Goal: Information Seeking & Learning: Learn about a topic

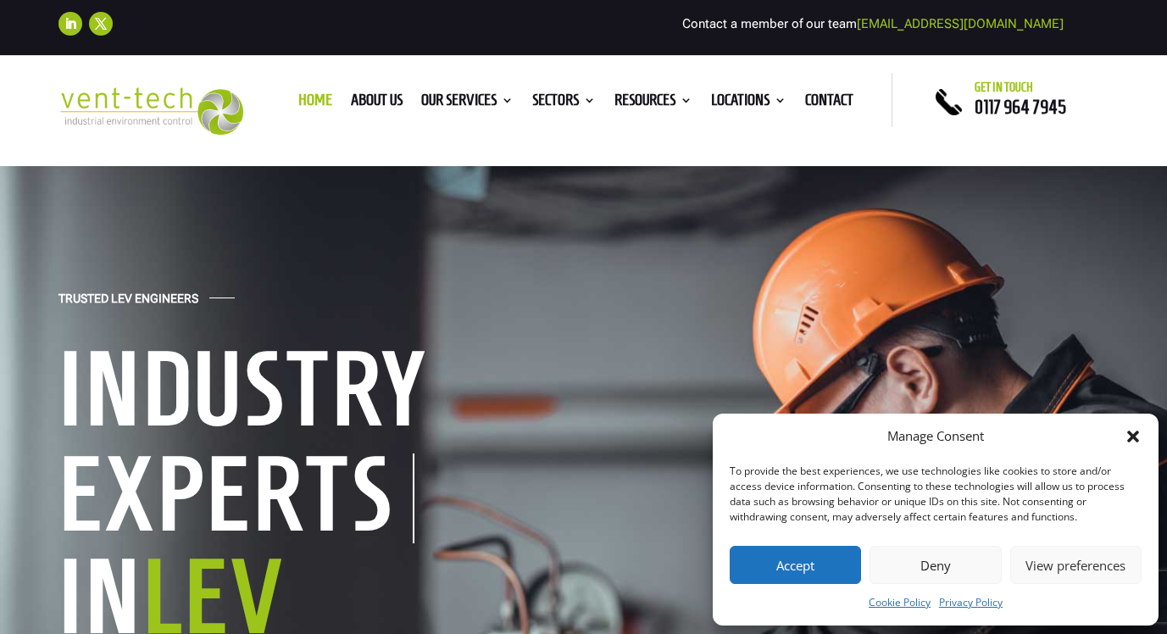
click at [811, 556] on button "Accept" at bounding box center [795, 565] width 131 height 38
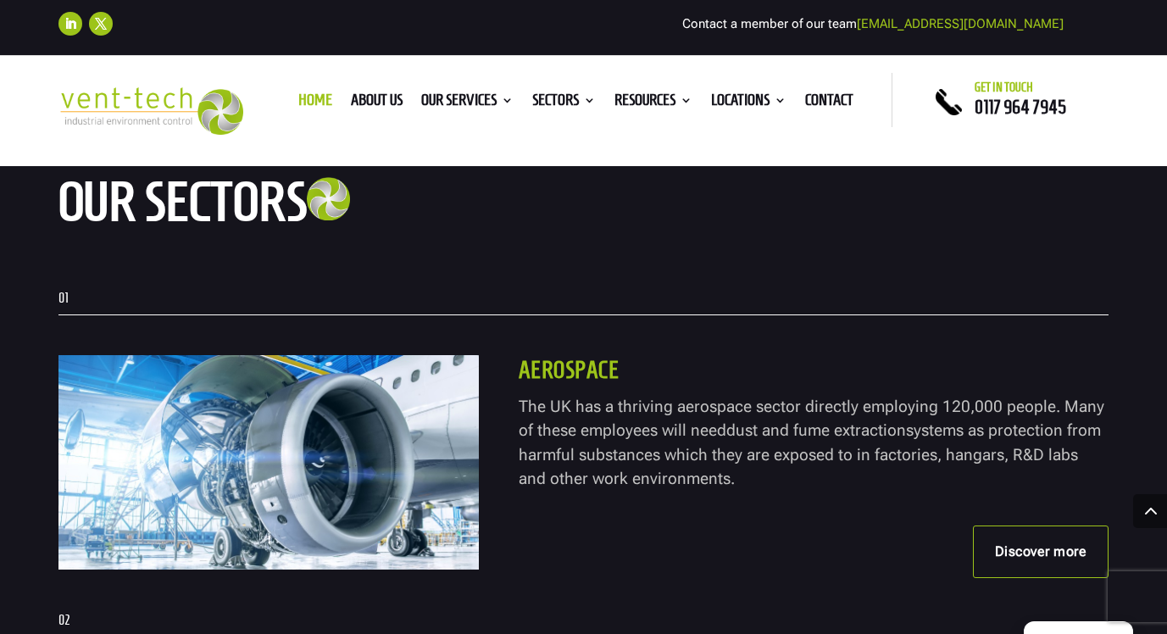
scroll to position [3199, 0]
drag, startPoint x: 703, startPoint y: 478, endPoint x: 523, endPoint y: 403, distance: 194.9
click at [522, 404] on p "The UK has a thriving aerospace sector directly employing 120,000 people. Many …" at bounding box center [814, 443] width 591 height 97
click at [565, 431] on span "The UK has a thriving aerospace sector directly employing 120,000 people. Many …" at bounding box center [812, 419] width 586 height 44
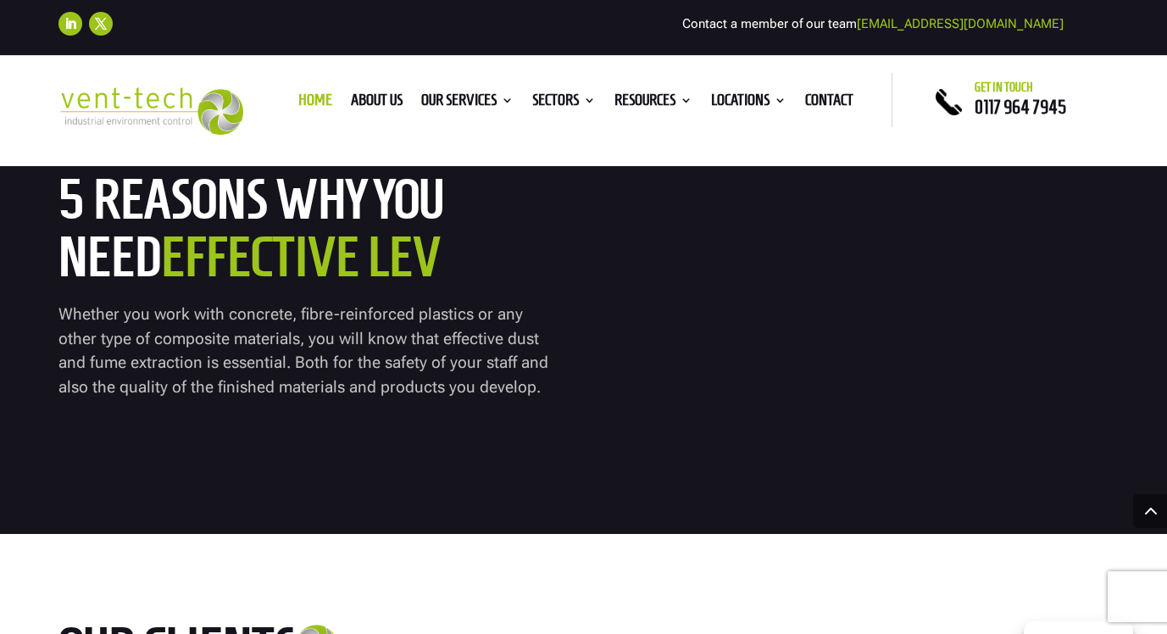
scroll to position [6993, 0]
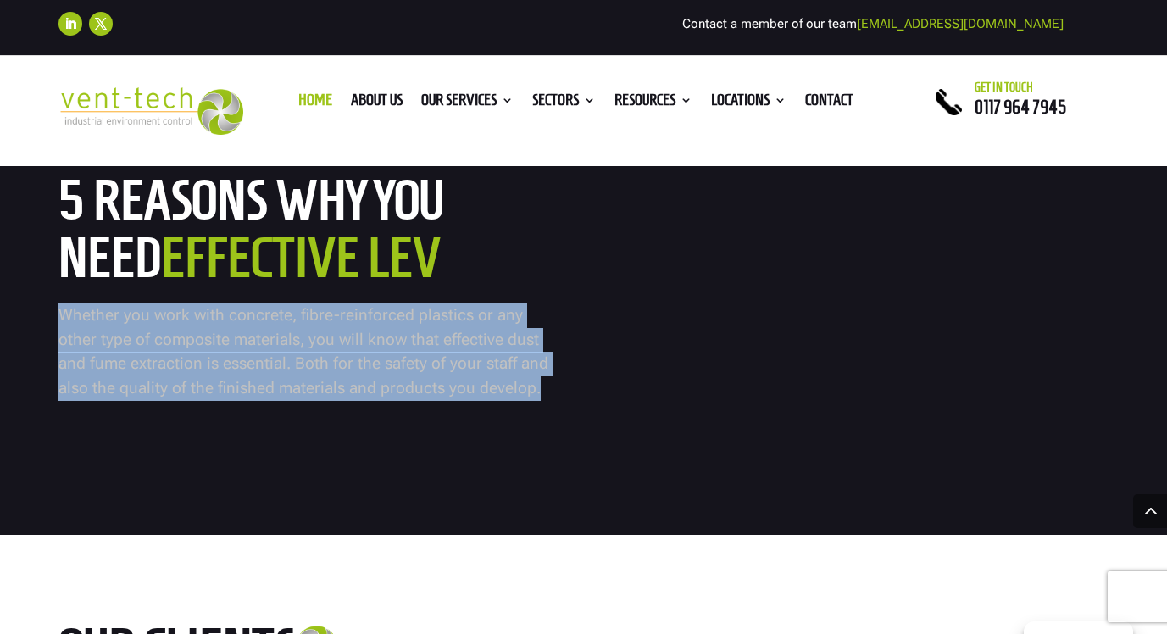
drag, startPoint x: 498, startPoint y: 443, endPoint x: 58, endPoint y: 367, distance: 447.4
click at [58, 367] on p "Whether you work with concrete, fibre-reinforced plastics or any other type of …" at bounding box center [306, 351] width 497 height 97
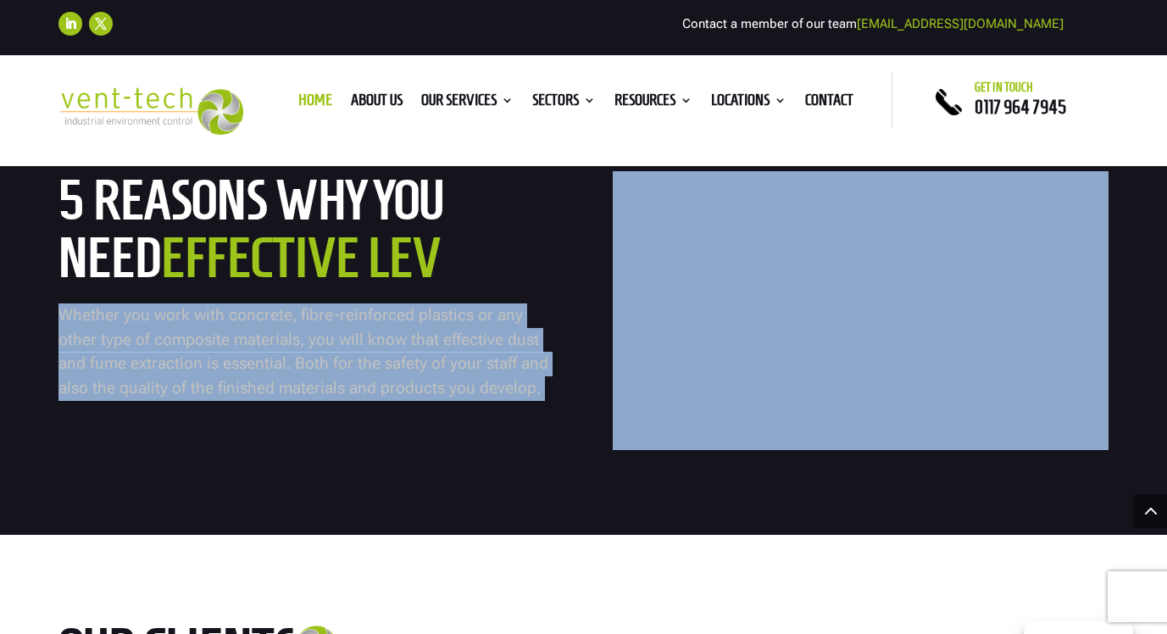
drag, startPoint x: 456, startPoint y: 318, endPoint x: 54, endPoint y: 235, distance: 410.3
click at [54, 235] on div "5 Reasons why you need effective LEV Whether you work with concrete, fibre-rein…" at bounding box center [583, 310] width 1167 height 449
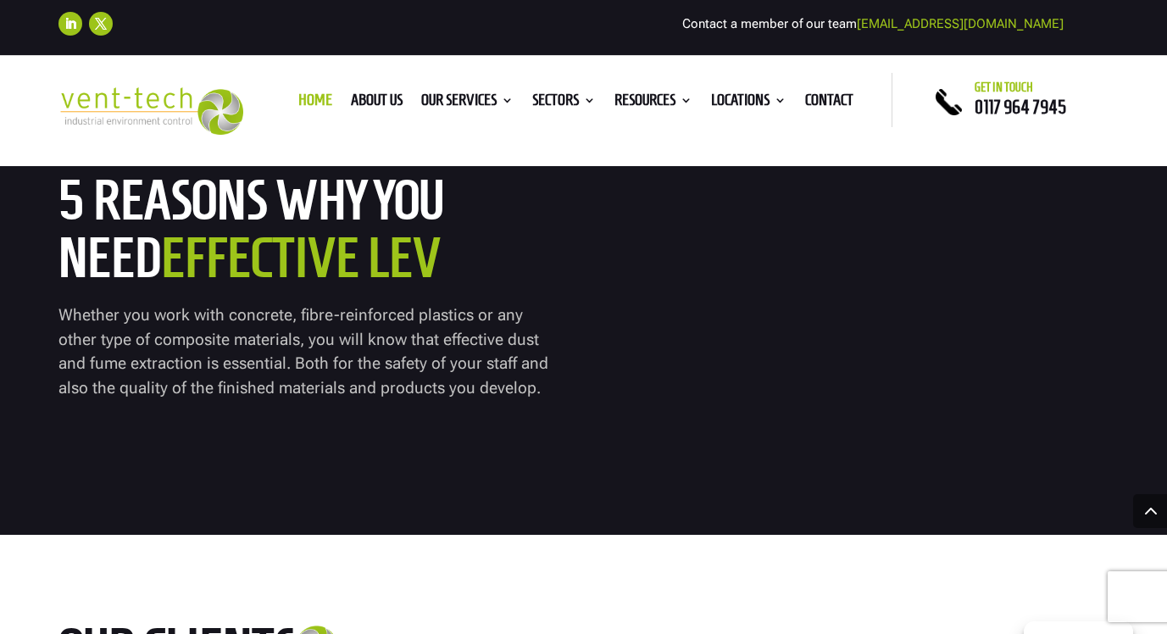
click at [138, 281] on h2 "5 Reasons why you need effective LEV" at bounding box center [306, 233] width 497 height 125
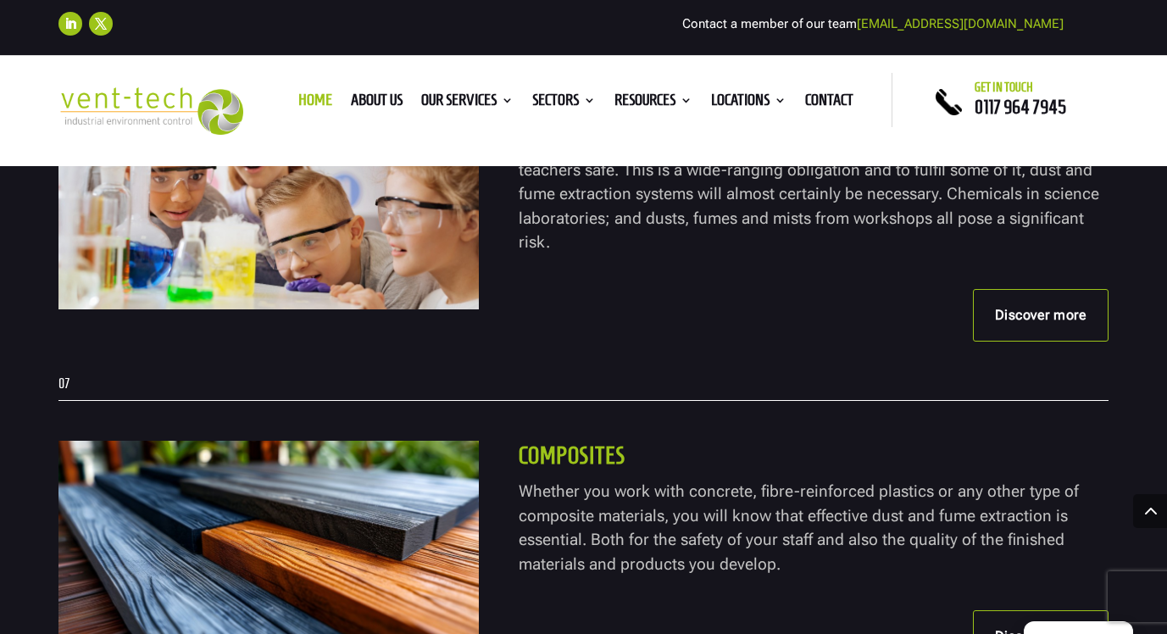
scroll to position [5155, 0]
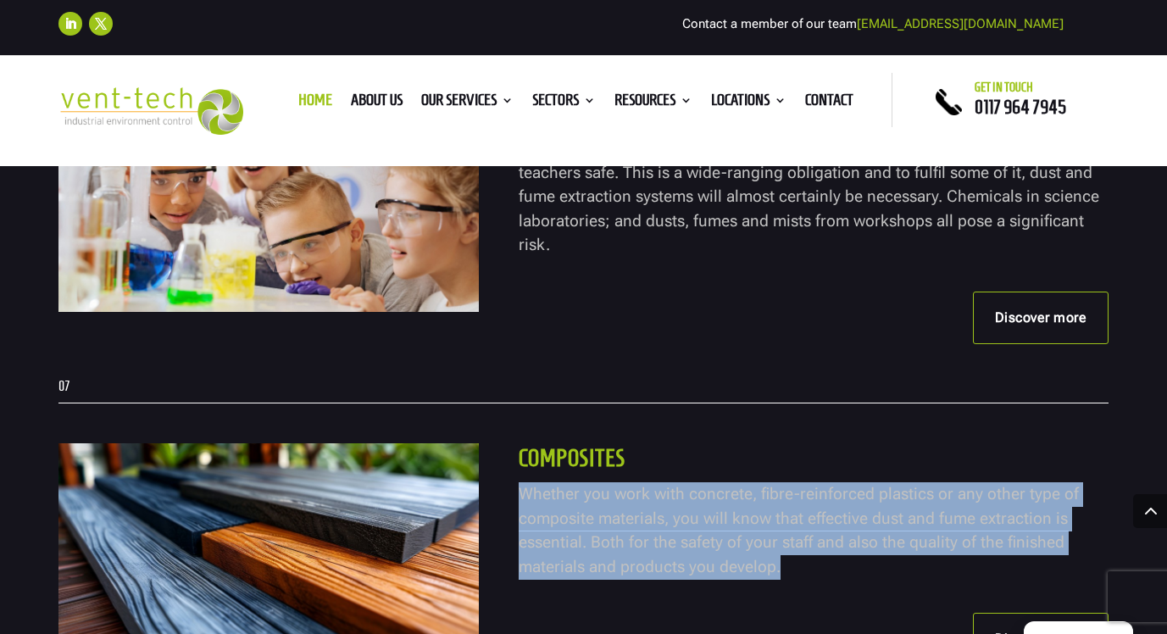
drag, startPoint x: 778, startPoint y: 530, endPoint x: 522, endPoint y: 450, distance: 268.1
click at [522, 482] on p "Whether you work with concrete, fibre-reinforced plastics or any other type of …" at bounding box center [814, 530] width 591 height 97
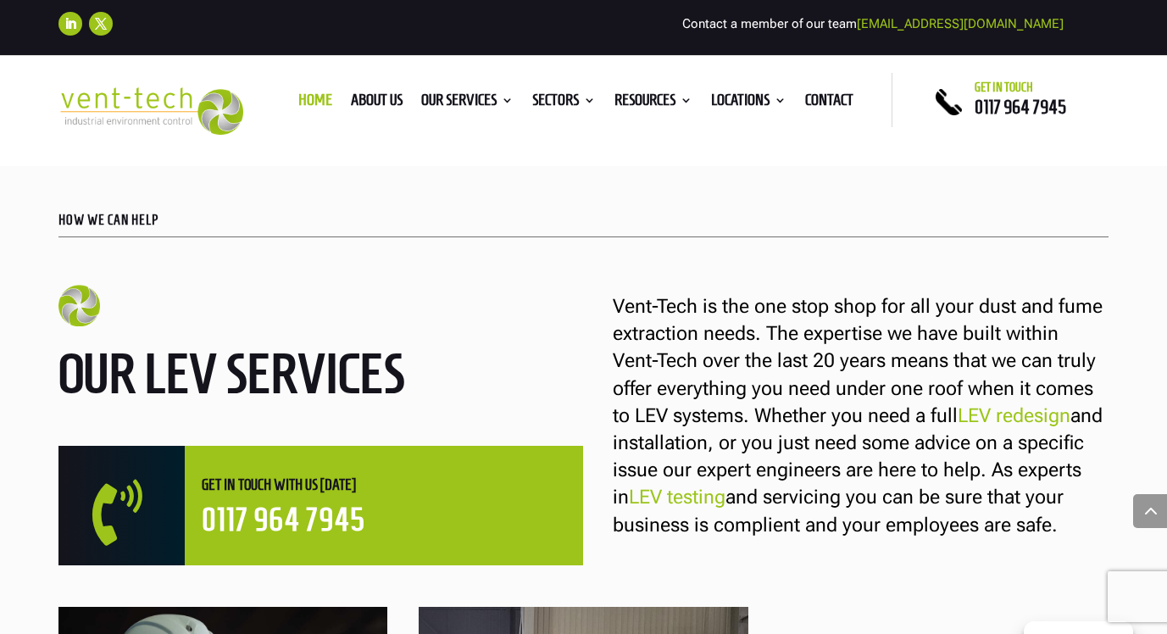
scroll to position [922, 0]
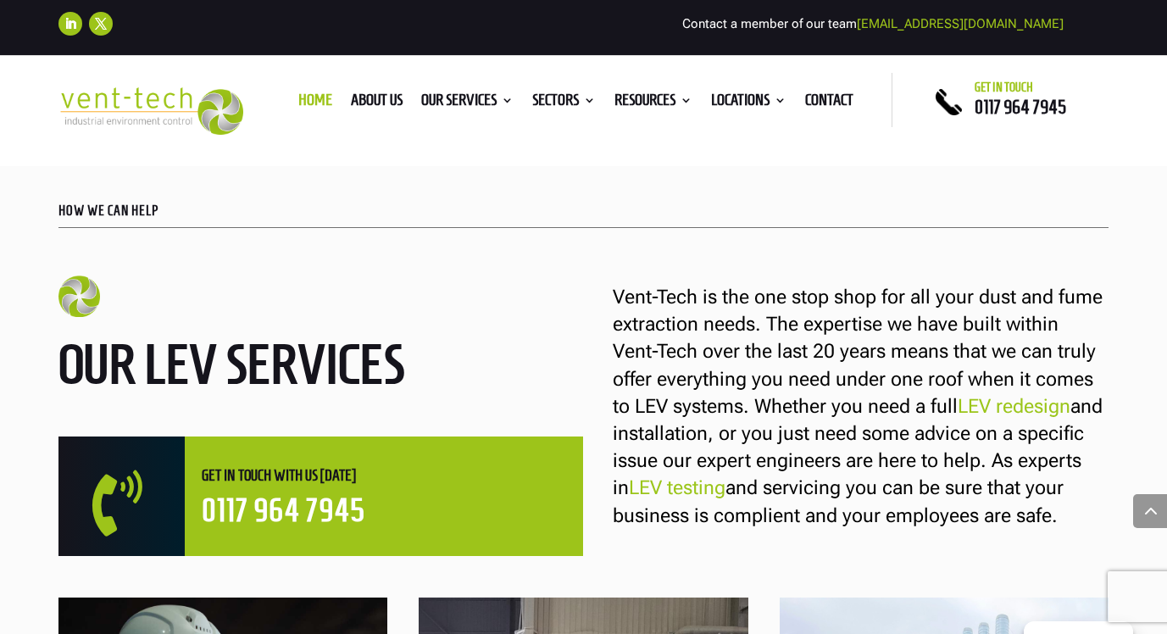
drag, startPoint x: 1058, startPoint y: 518, endPoint x: 612, endPoint y: 291, distance: 500.4
click at [612, 291] on div "Vent-Tech is the one stop shop for all your dust and fume extraction needs. The…" at bounding box center [846, 400] width 526 height 260
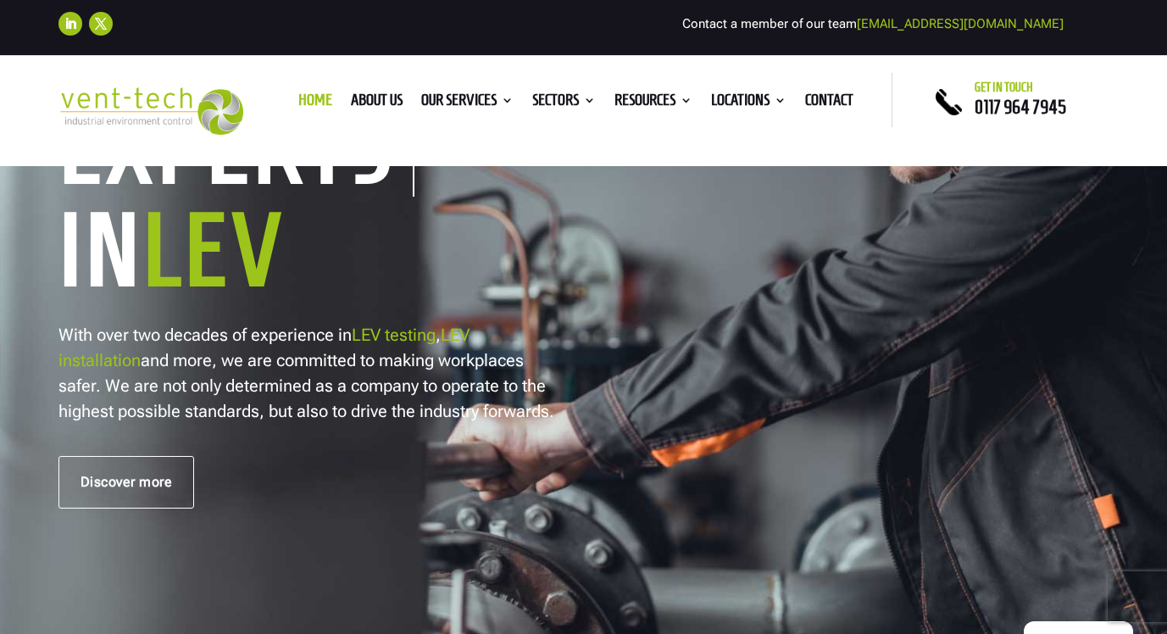
scroll to position [363, 0]
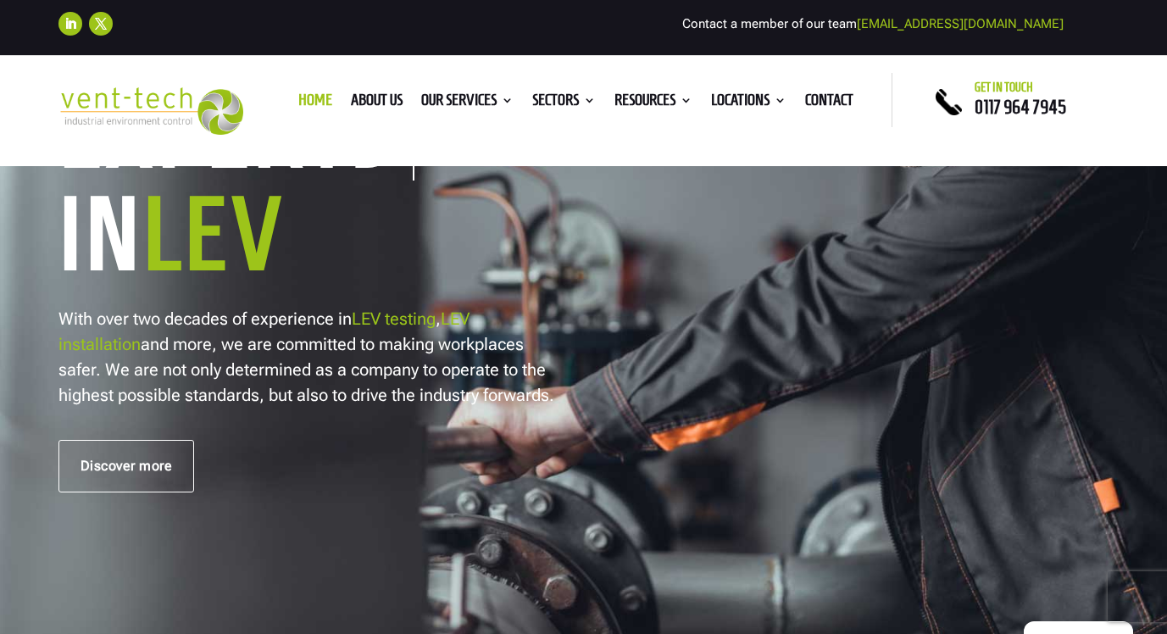
drag, startPoint x: 558, startPoint y: 396, endPoint x: 61, endPoint y: 316, distance: 503.1
click at [61, 316] on p "With over two decades of experience in LEV testing , LEV installation and more,…" at bounding box center [308, 357] width 500 height 102
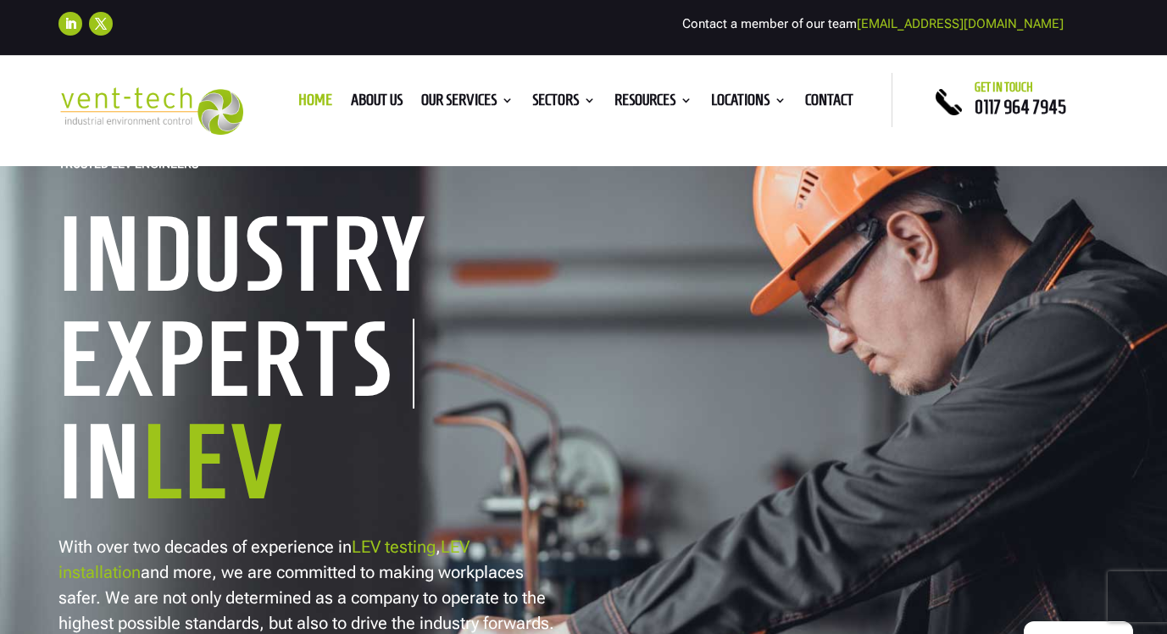
scroll to position [133, 0]
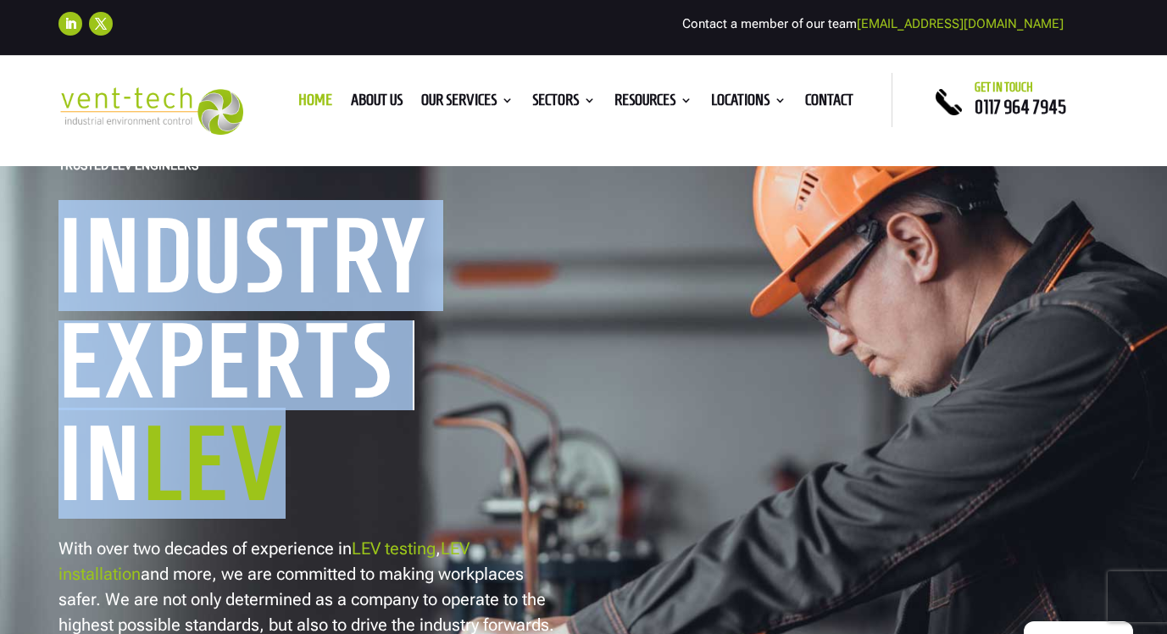
drag, startPoint x: 310, startPoint y: 468, endPoint x: 73, endPoint y: 242, distance: 327.4
click at [70, 245] on div "Trusted LEV Engineers Industry Experts In LEV With over two decades of experien…" at bounding box center [583, 438] width 1050 height 567
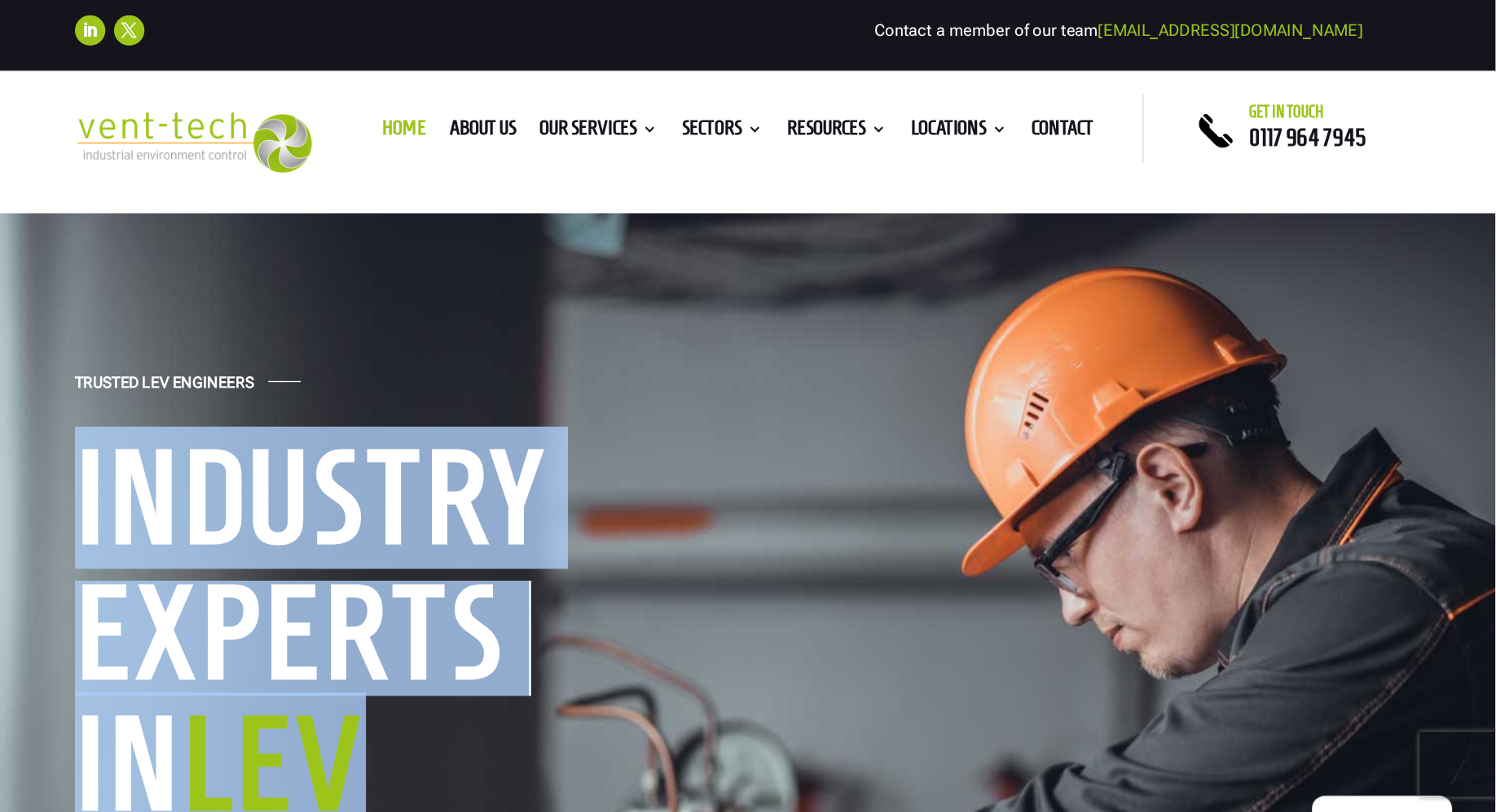
scroll to position [0, 0]
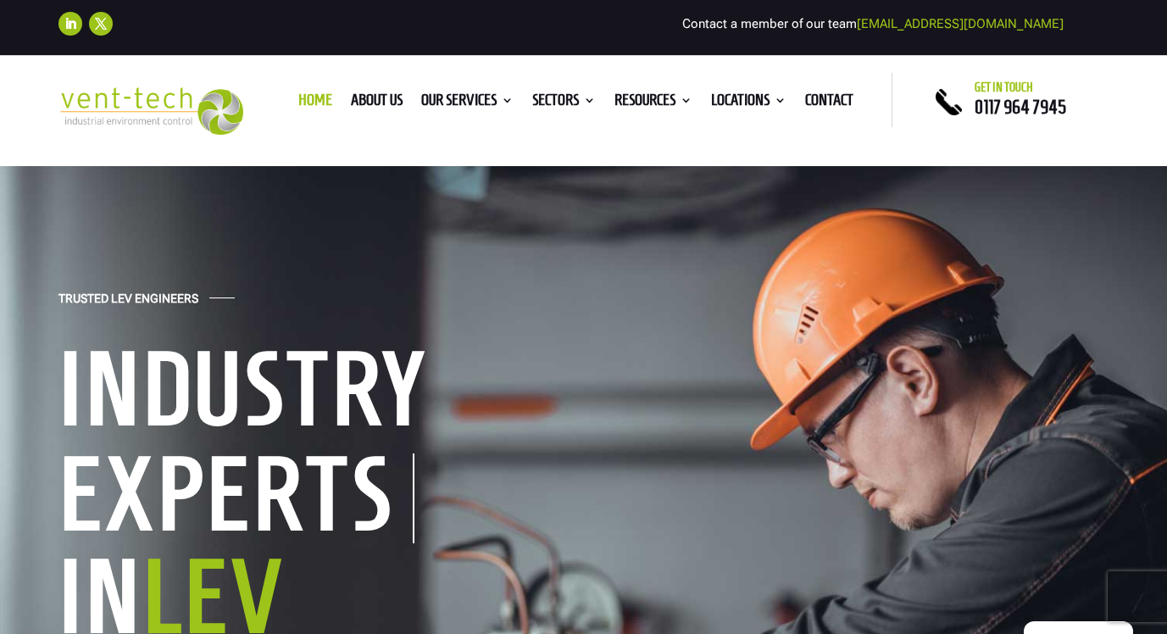
click at [686, 283] on div "Trusted LEV Engineers Industry Experts In LEV With over two decades of experien…" at bounding box center [583, 571] width 1167 height 855
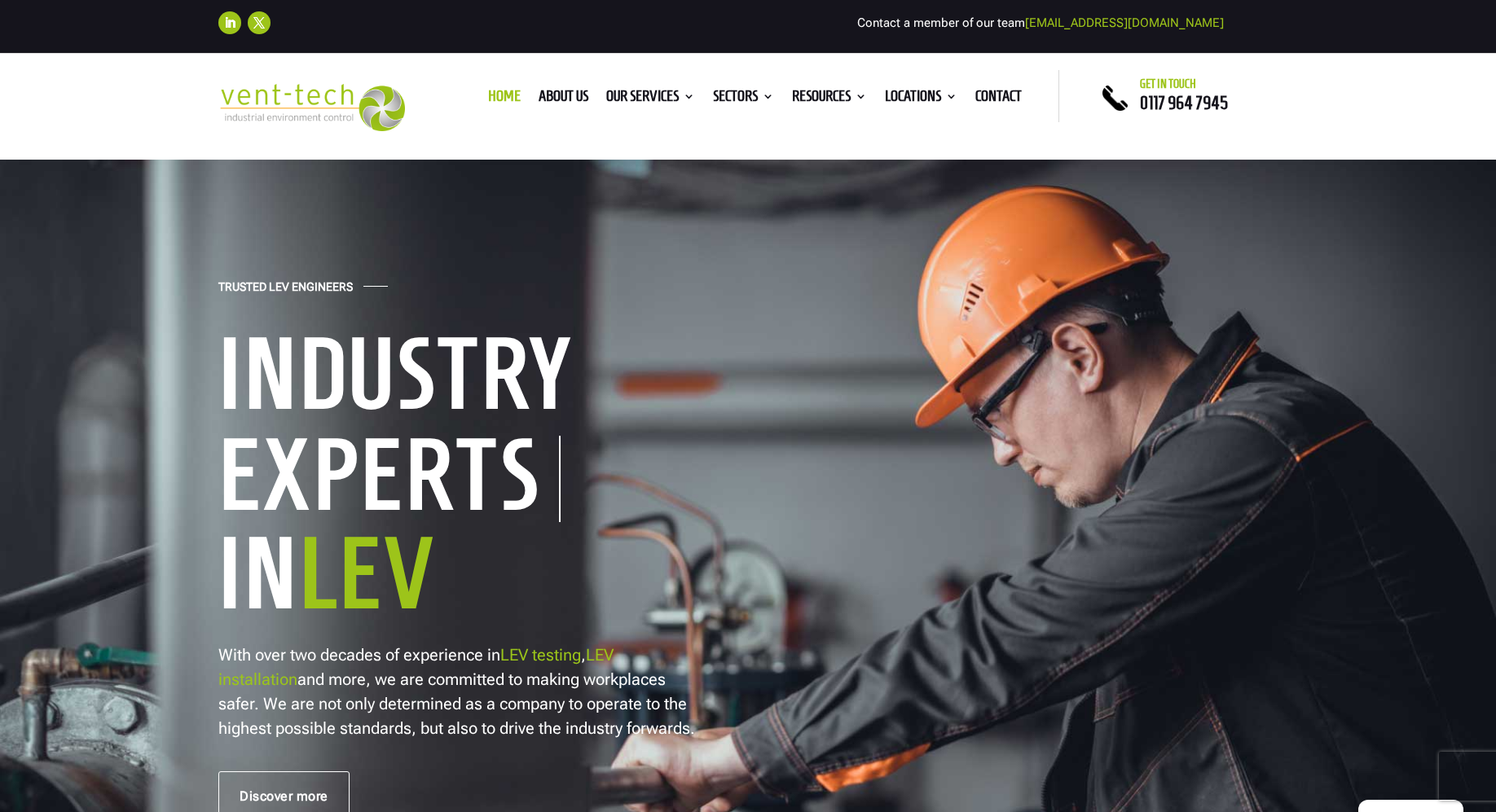
click at [523, 608] on p "With over two decades of experience in LEV testing , LEV installation and more,…" at bounding box center [459, 692] width 481 height 98
click at [561, 478] on div "Experts" at bounding box center [399, 480] width 362 height 86
click at [568, 395] on h1 "Industry" at bounding box center [471, 378] width 506 height 111
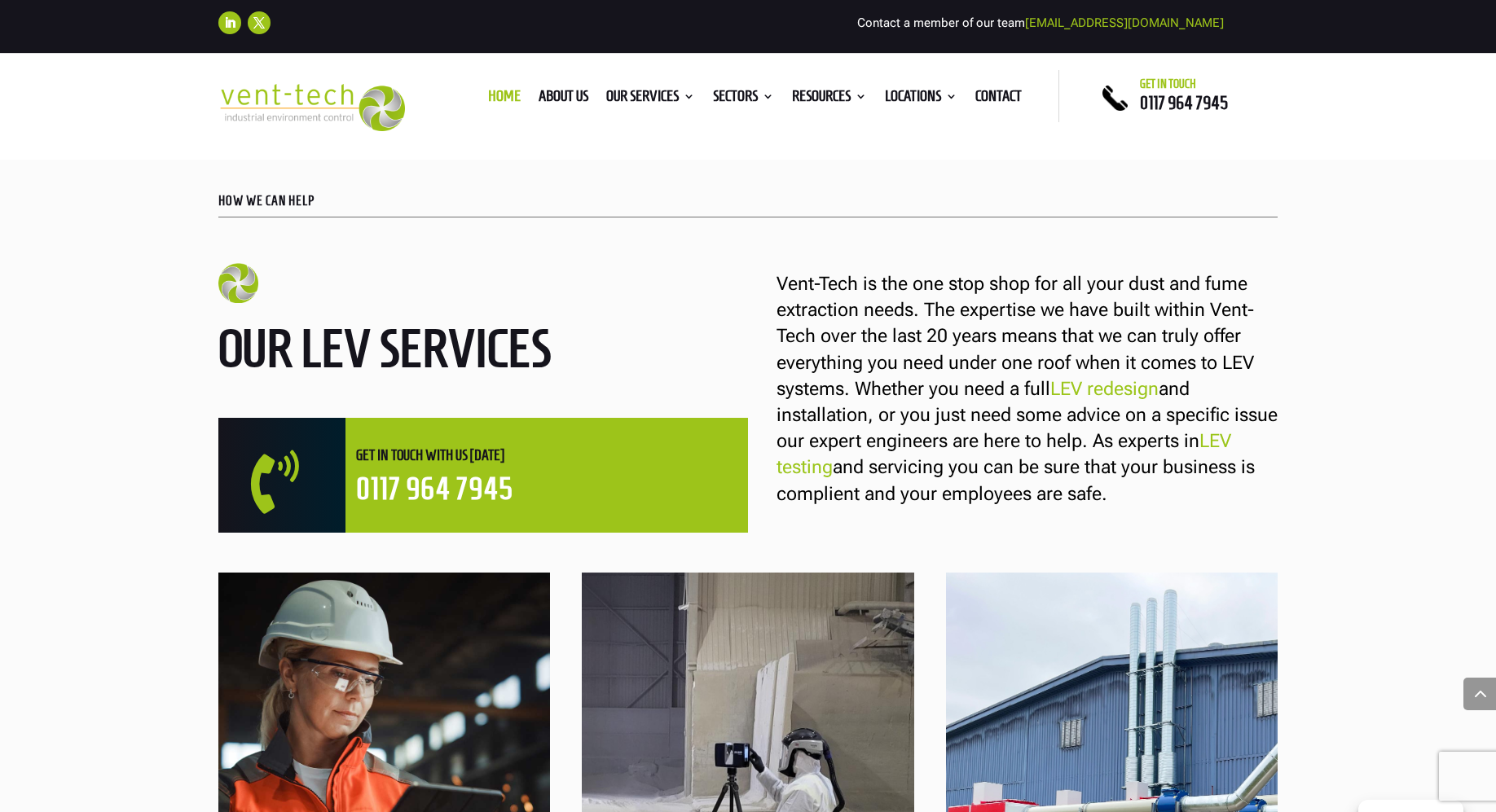
scroll to position [945, 0]
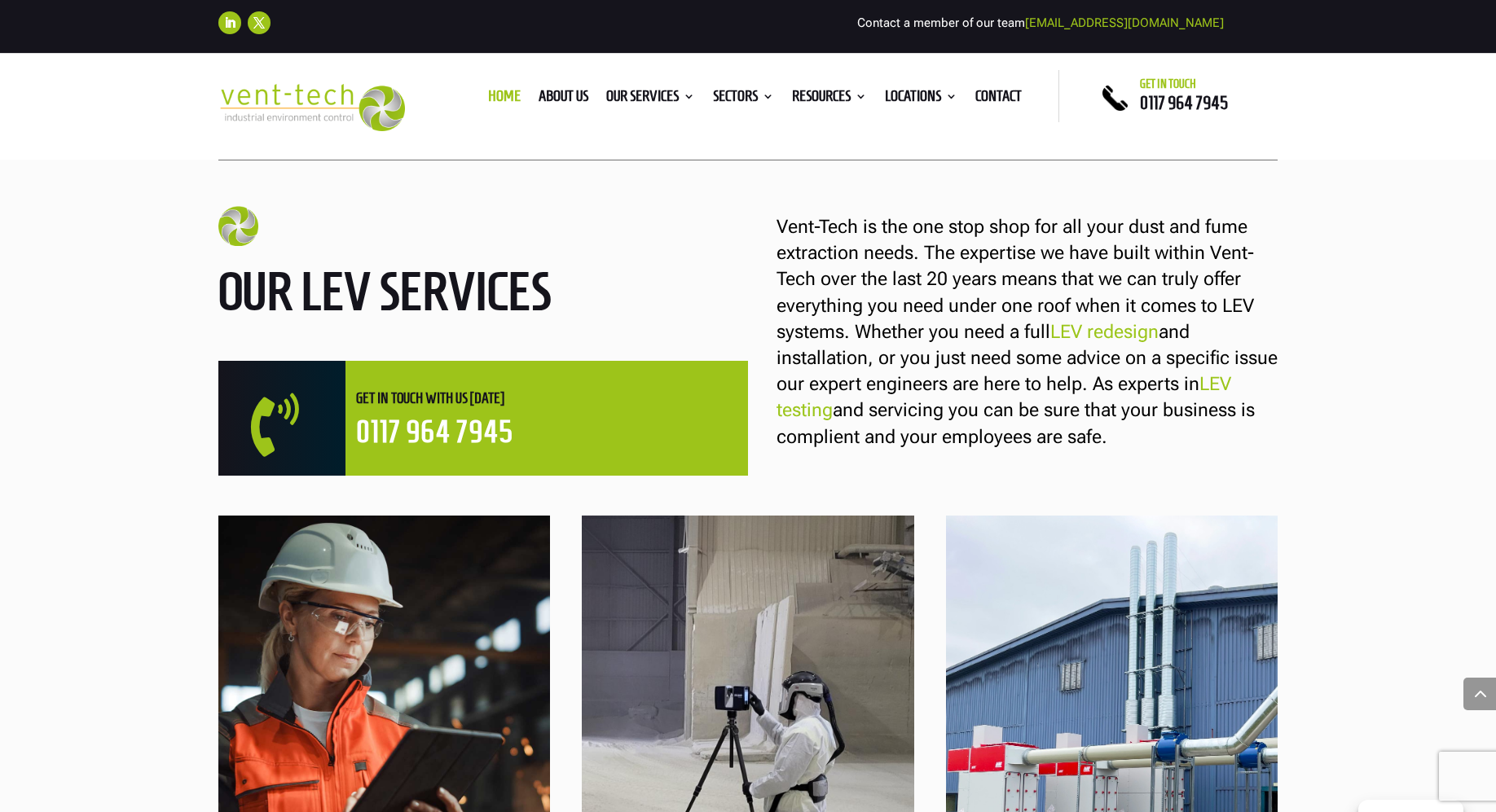
drag, startPoint x: 1103, startPoint y: 438, endPoint x: 777, endPoint y: 223, distance: 390.5
click at [777, 223] on p "Vent-Tech is the one stop shop for all your dust and fume extraction needs. The…" at bounding box center [1027, 332] width 501 height 236
click at [833, 291] on p "Vent-Tech is the one stop shop for all your dust and fume extraction needs. The…" at bounding box center [1027, 332] width 501 height 236
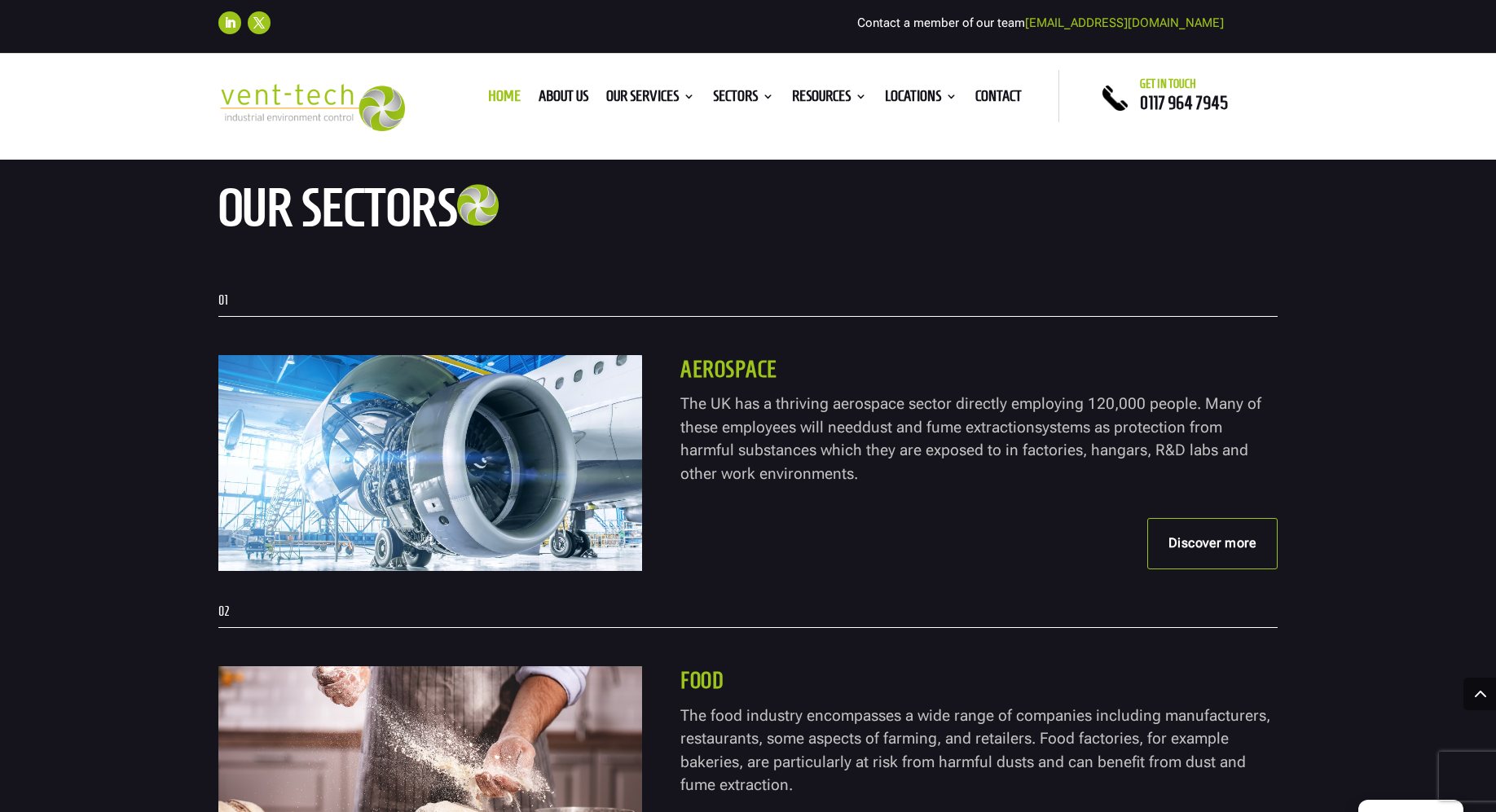
scroll to position [3116, 0]
drag, startPoint x: 780, startPoint y: 526, endPoint x: 682, endPoint y: 455, distance: 121.0
click at [682, 455] on p "The UK has a thriving aerospace sector directly employing 120,000 people. Many …" at bounding box center [979, 438] width 597 height 93
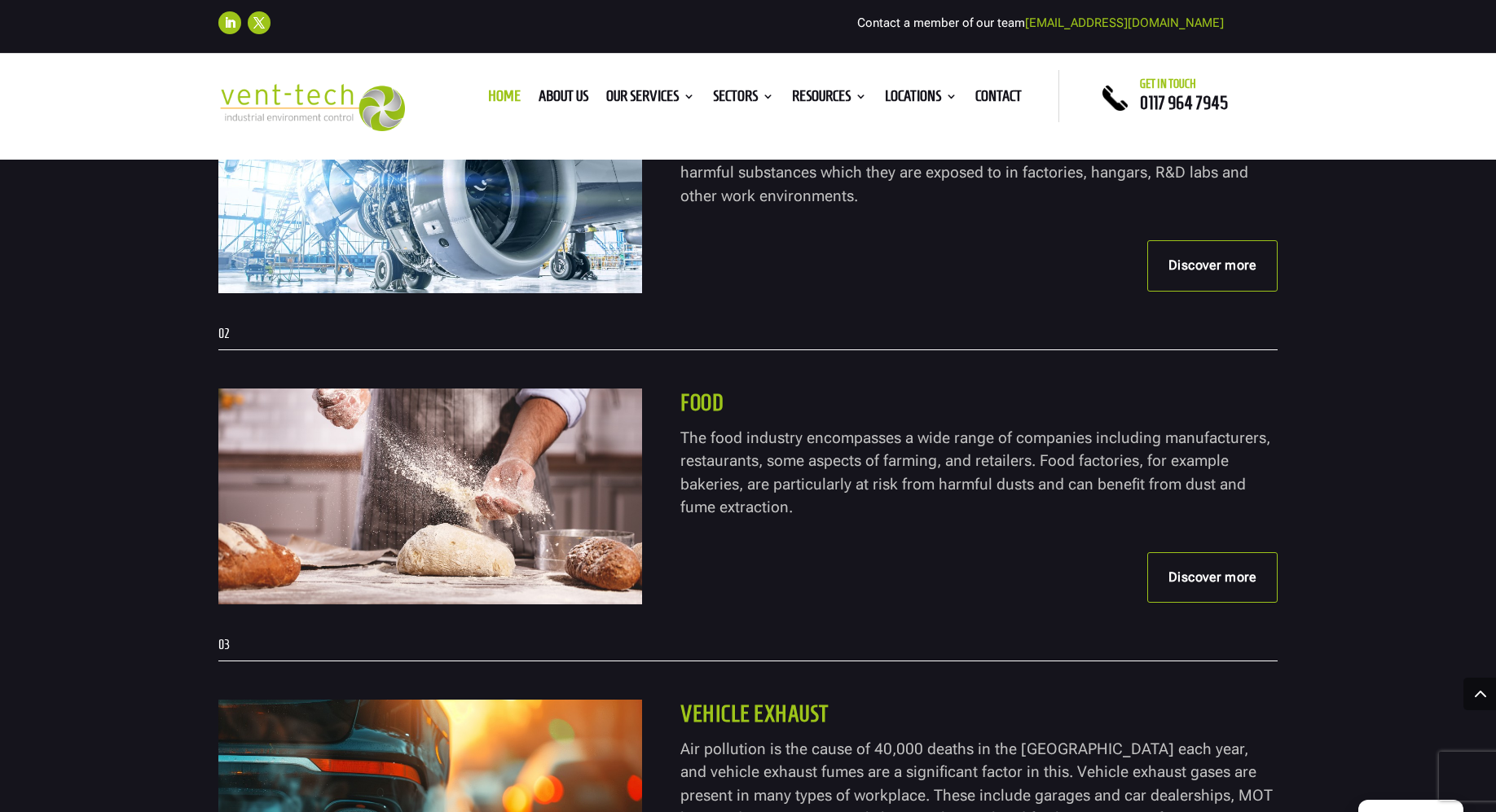
scroll to position [3397, 0]
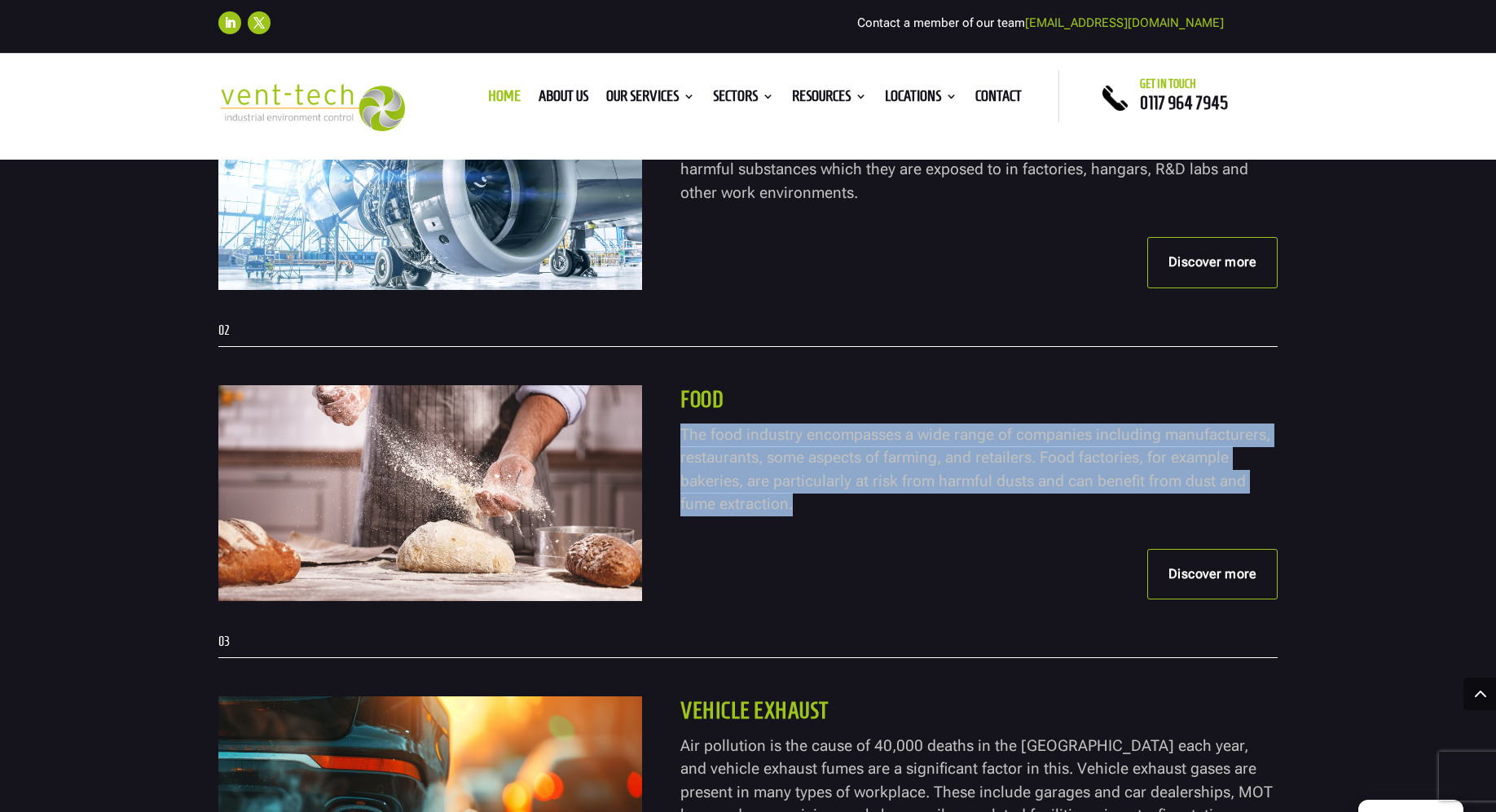
drag, startPoint x: 757, startPoint y: 559, endPoint x: 683, endPoint y: 486, distance: 103.9
click at [683, 486] on p "The food industry encompasses a wide range of companies including manufacturers…" at bounding box center [979, 470] width 597 height 93
click at [712, 516] on p "The food industry encompasses a wide range of companies including manufacturers…" at bounding box center [979, 470] width 597 height 93
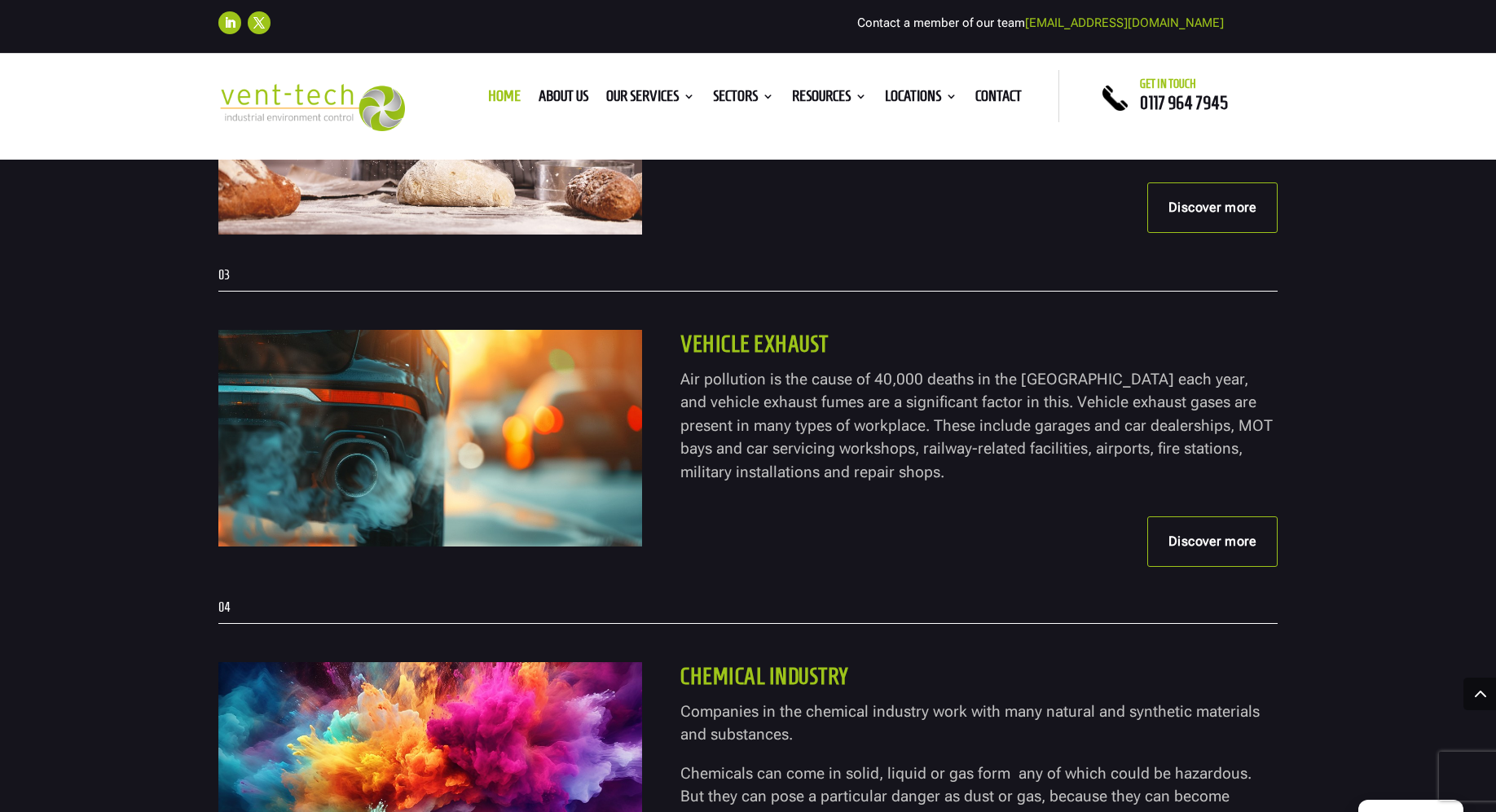
scroll to position [3765, 0]
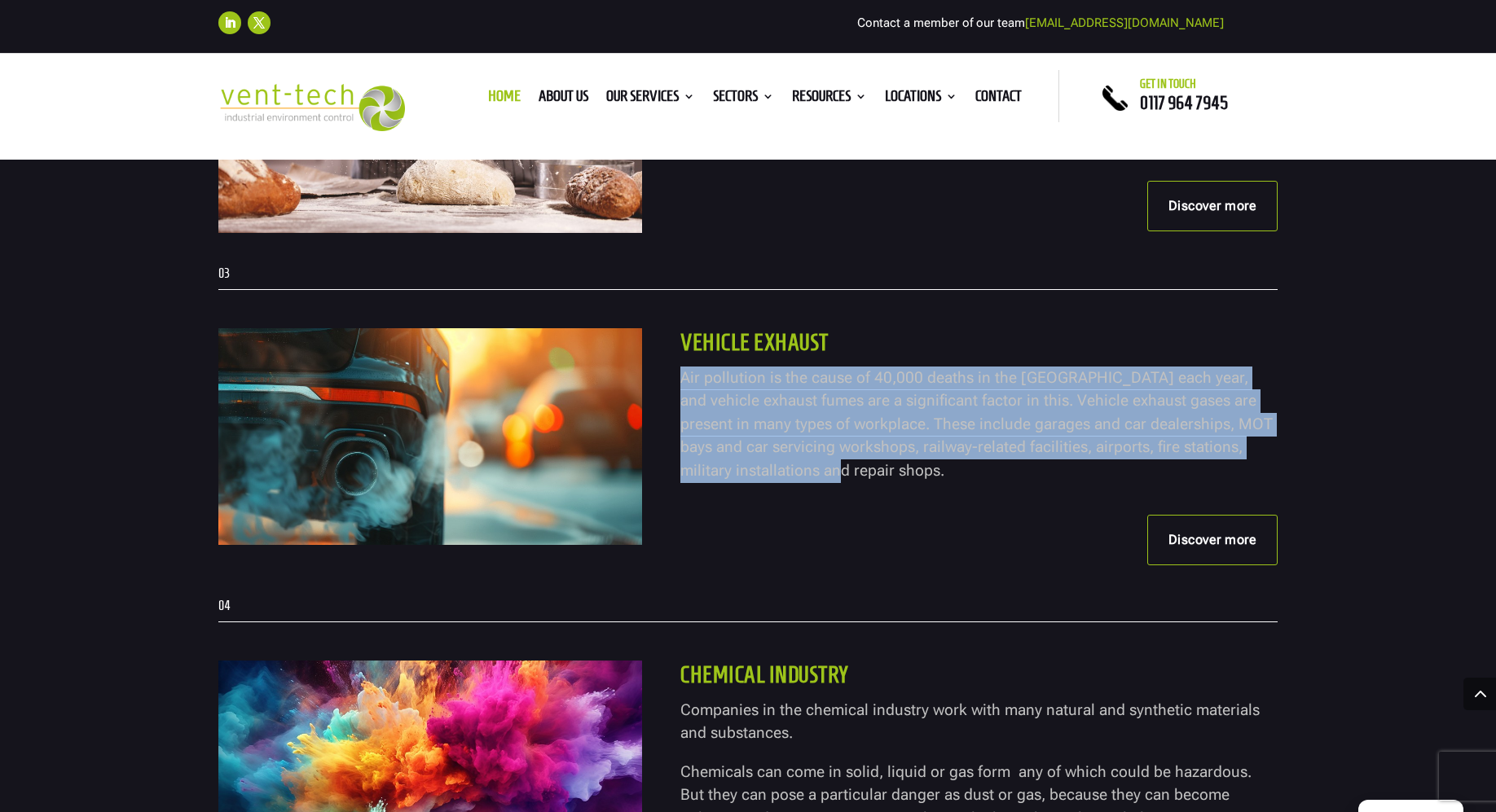
drag, startPoint x: 769, startPoint y: 521, endPoint x: 682, endPoint y: 430, distance: 125.9
click at [682, 430] on p "Air pollution is the cause of 40,000 deaths in the [GEOGRAPHIC_DATA] each year,…" at bounding box center [979, 424] width 597 height 116
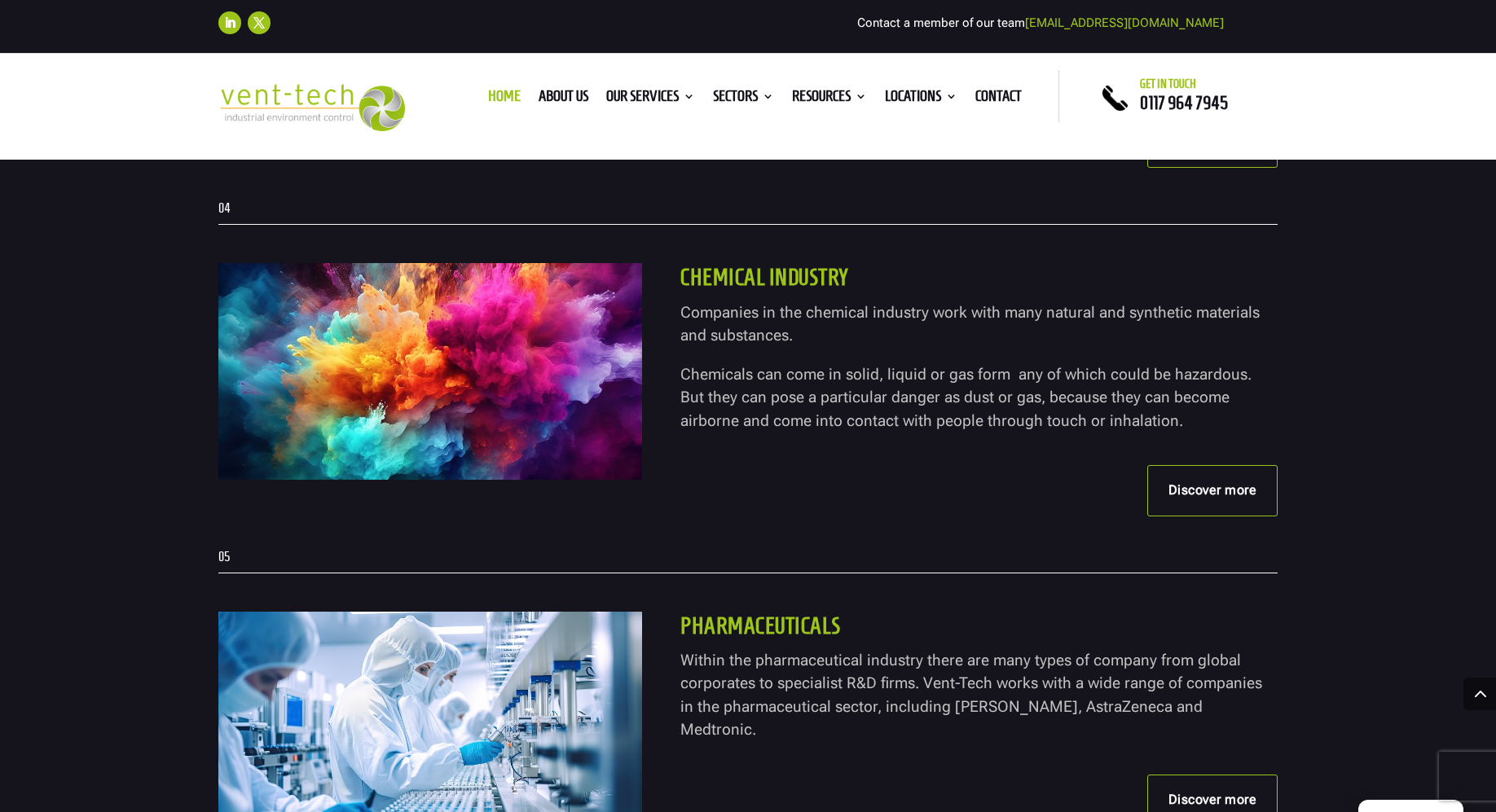
scroll to position [4169, 0]
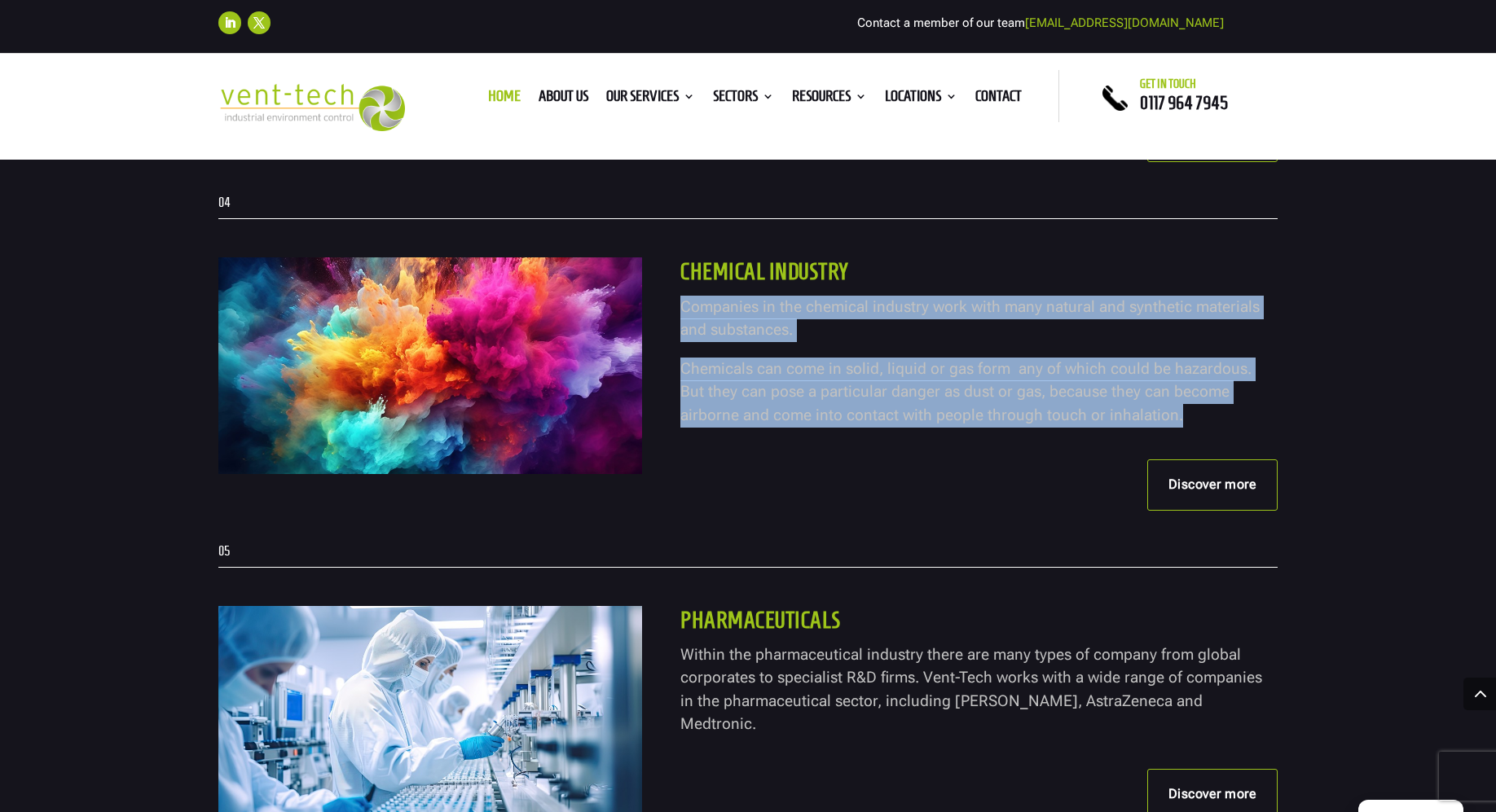
drag, startPoint x: 1081, startPoint y: 464, endPoint x: 678, endPoint y: 351, distance: 418.5
click at [678, 351] on div "Chemical industry Companies in the chemical industry work with many natural and…" at bounding box center [960, 383] width 636 height 253
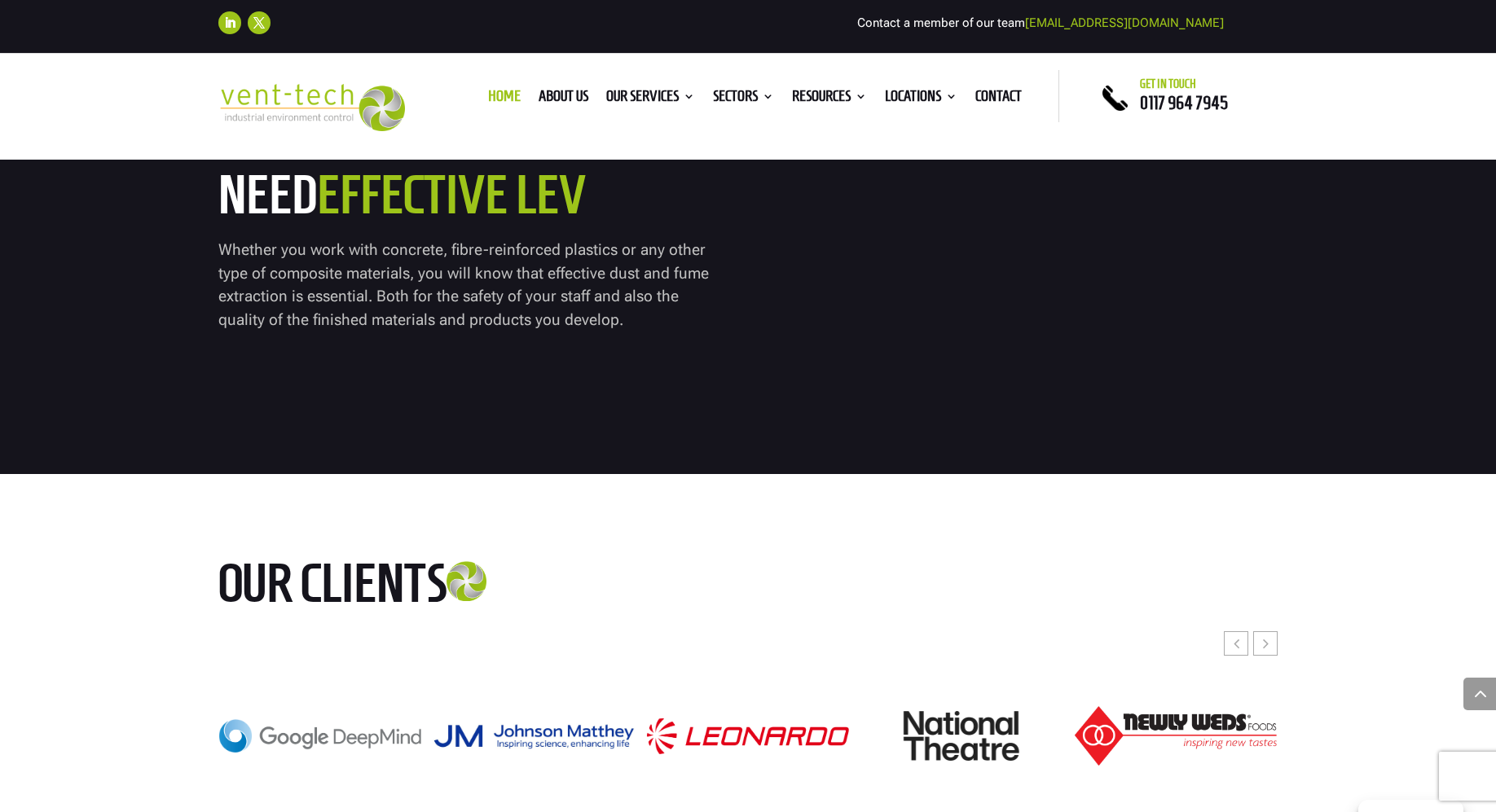
scroll to position [6804, 0]
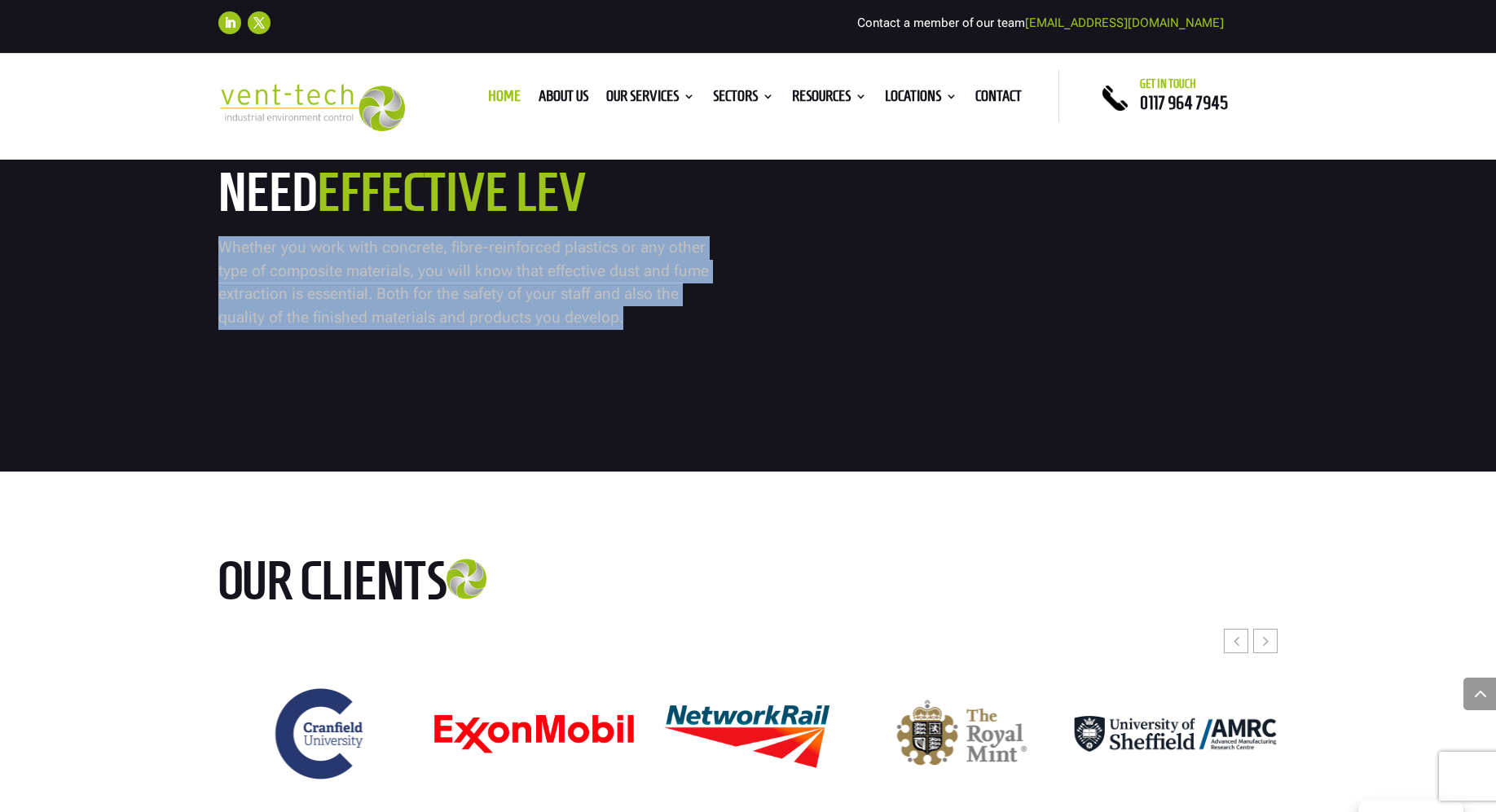
drag, startPoint x: 564, startPoint y: 462, endPoint x: 218, endPoint y: 382, distance: 355.1
click at [218, 329] on p "Whether you work with concrete, fibre-reinforced plastics or any other type of …" at bounding box center [468, 283] width 500 height 93
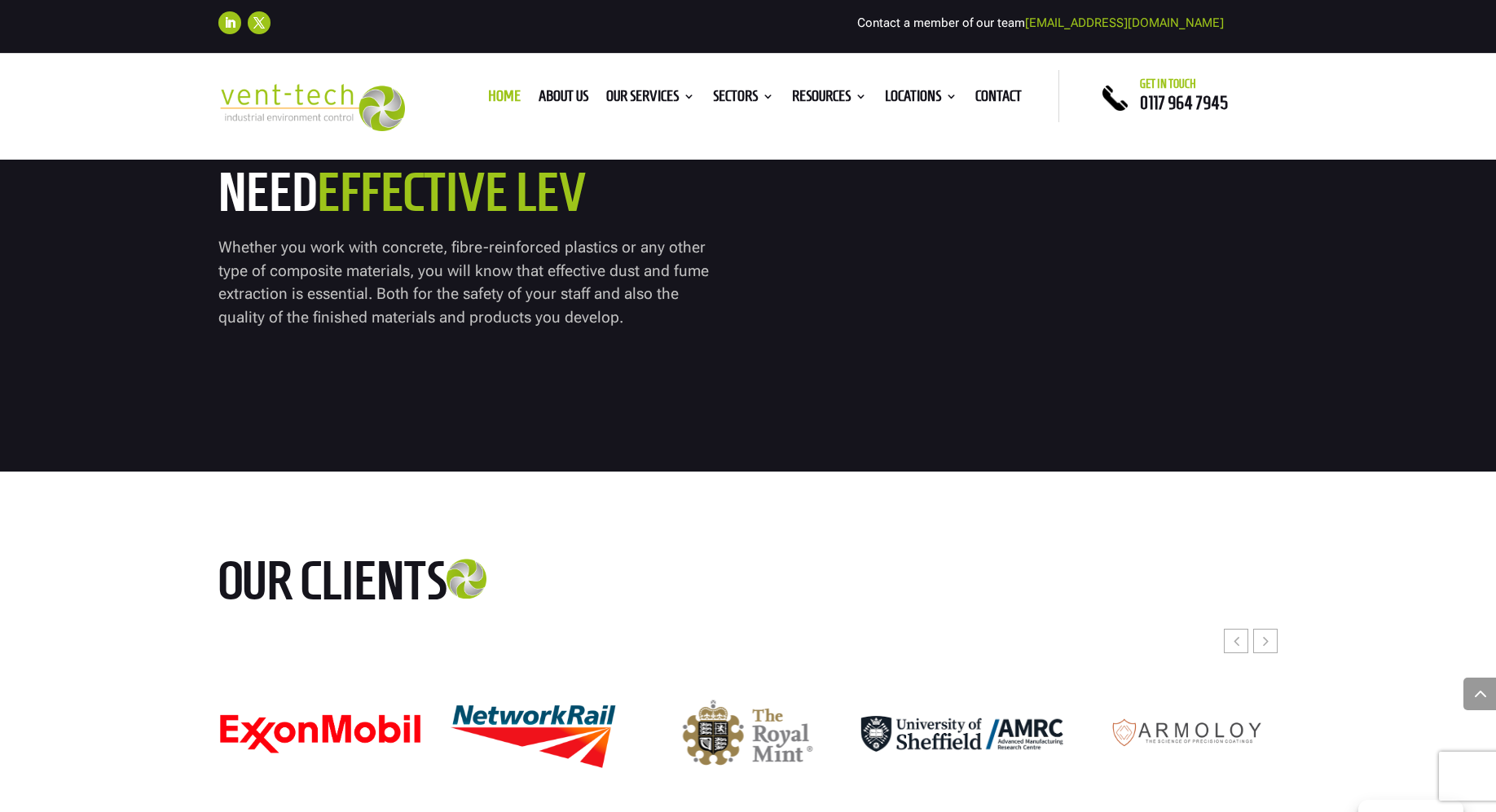
click at [298, 229] on h2 "5 Reasons why you need effective LEV" at bounding box center [468, 169] width 500 height 120
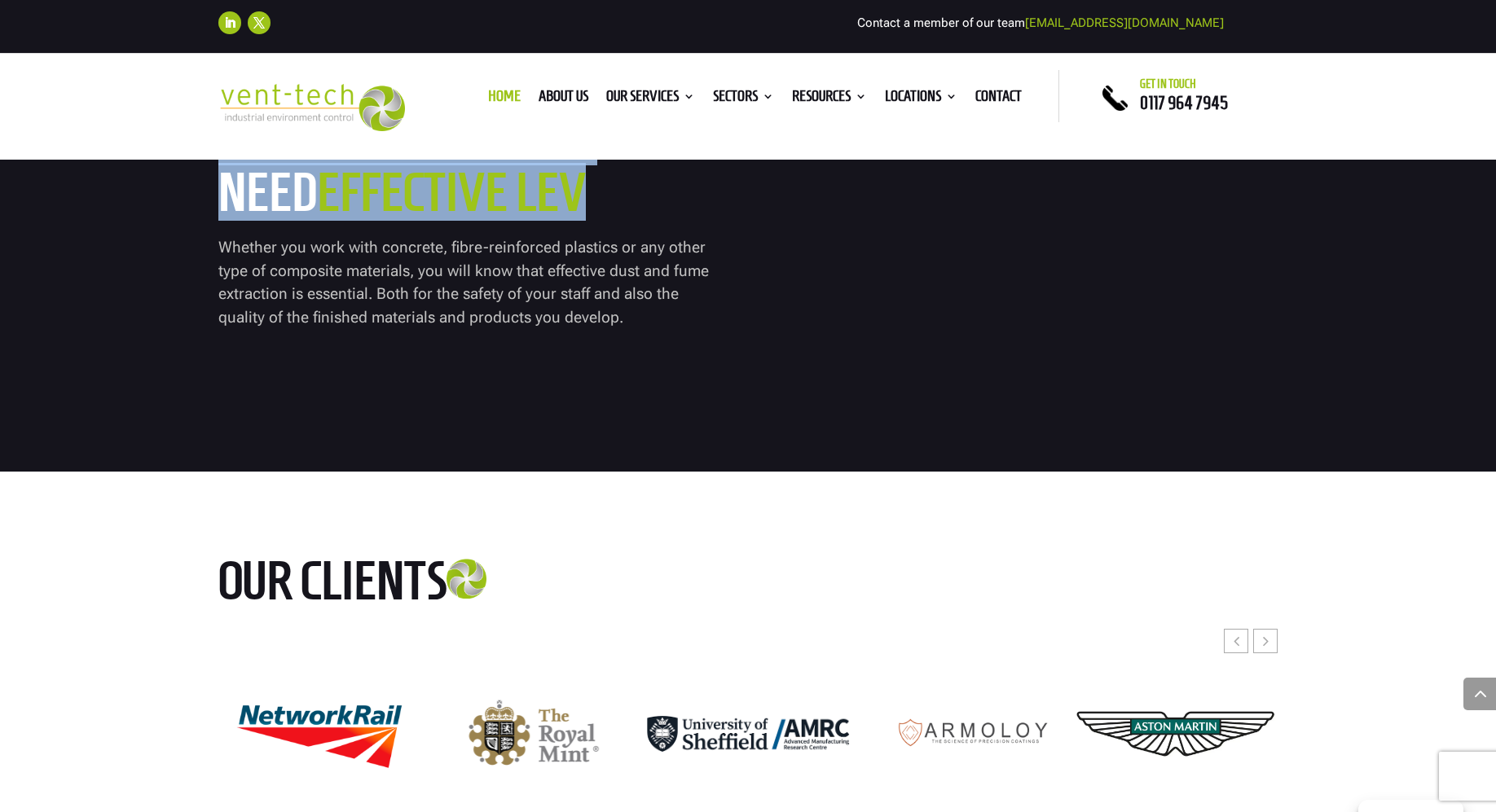
drag, startPoint x: 613, startPoint y: 334, endPoint x: 218, endPoint y: 265, distance: 401.0
click at [218, 229] on h2 "5 Reasons why you need effective LEV" at bounding box center [468, 169] width 500 height 120
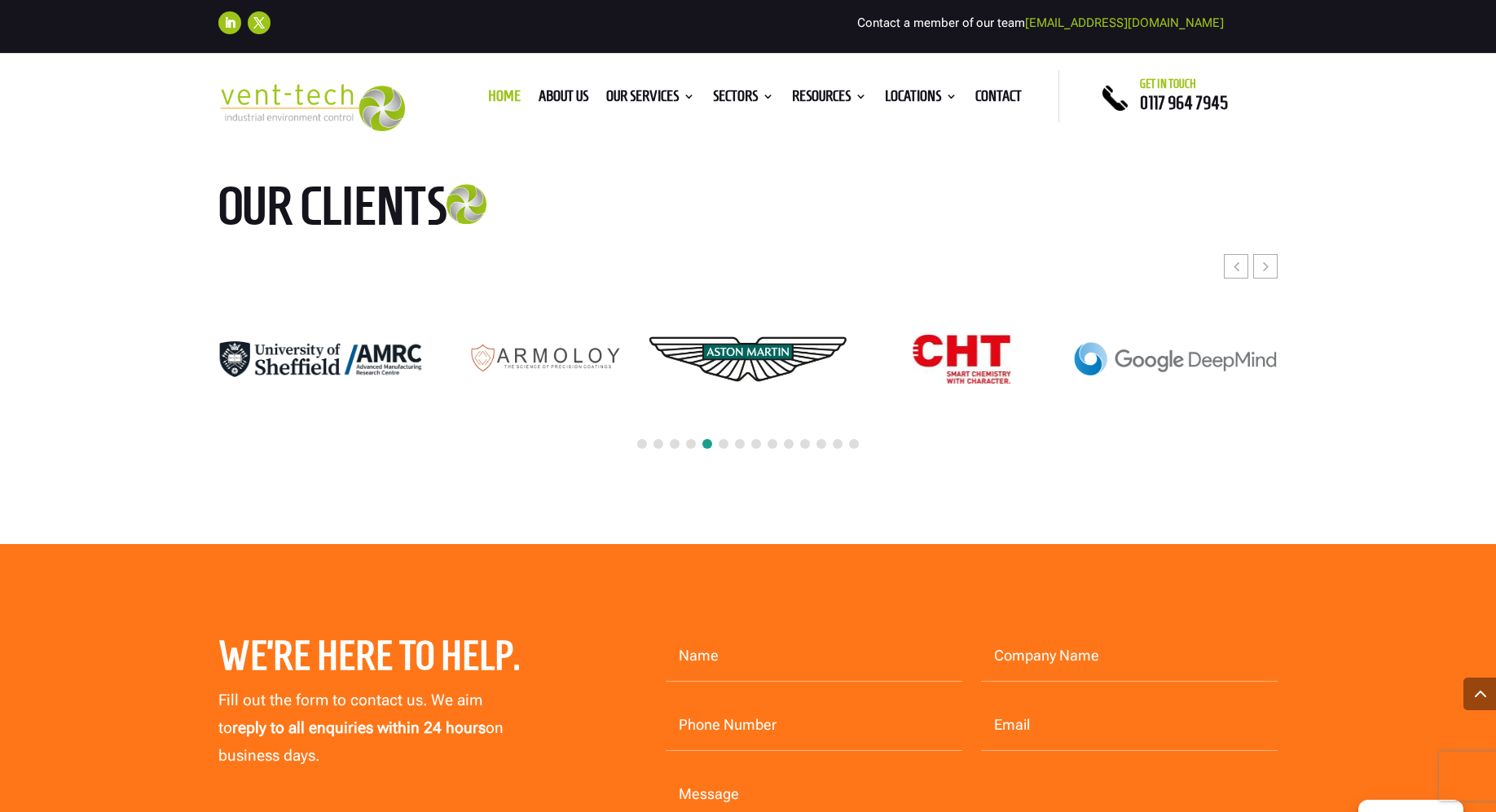
scroll to position [7183, 0]
